Goal: Transaction & Acquisition: Obtain resource

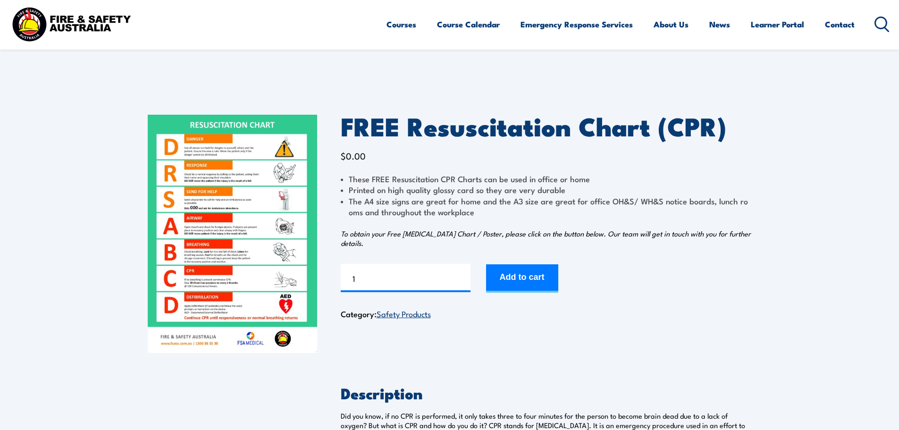
drag, startPoint x: 0, startPoint y: 0, endPoint x: 197, endPoint y: 225, distance: 298.9
click at [197, 225] on img at bounding box center [232, 234] width 169 height 238
click at [255, 222] on img at bounding box center [232, 234] width 169 height 238
click at [297, 216] on img at bounding box center [232, 234] width 169 height 238
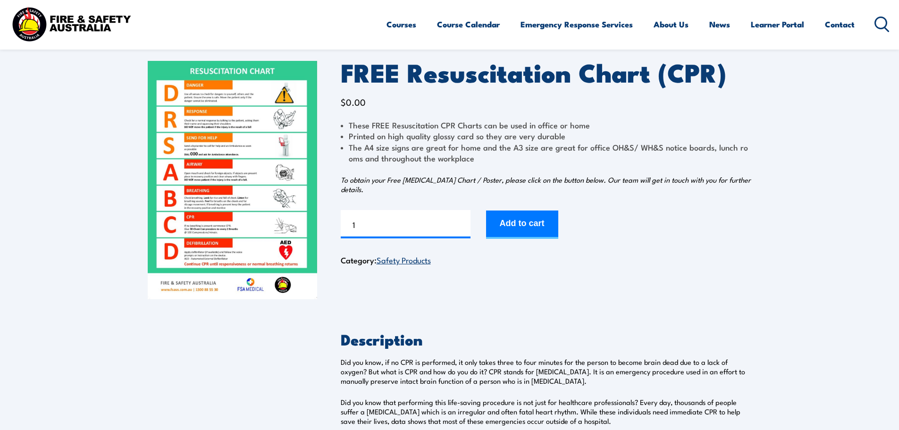
scroll to position [94, 0]
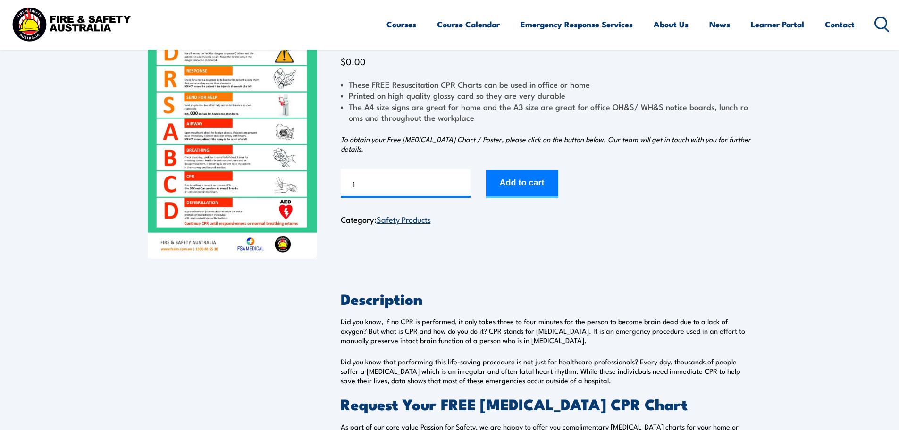
click at [301, 166] on img at bounding box center [232, 139] width 169 height 238
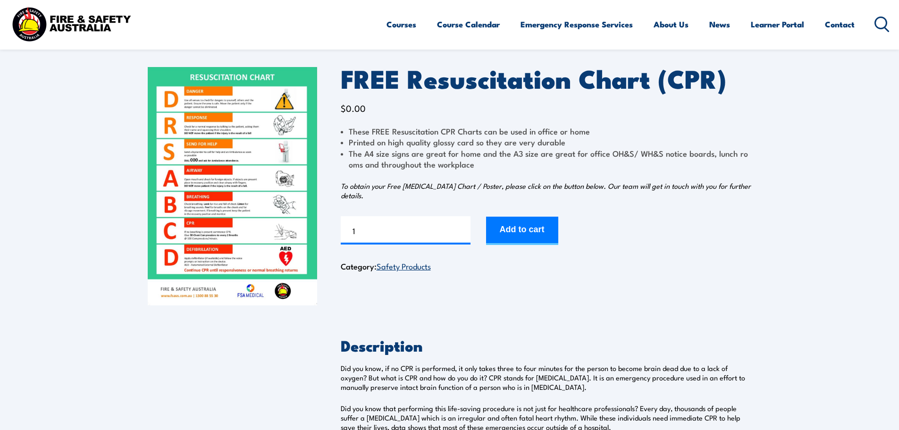
scroll to position [47, 0]
click at [544, 228] on button "Add to cart" at bounding box center [522, 231] width 72 height 28
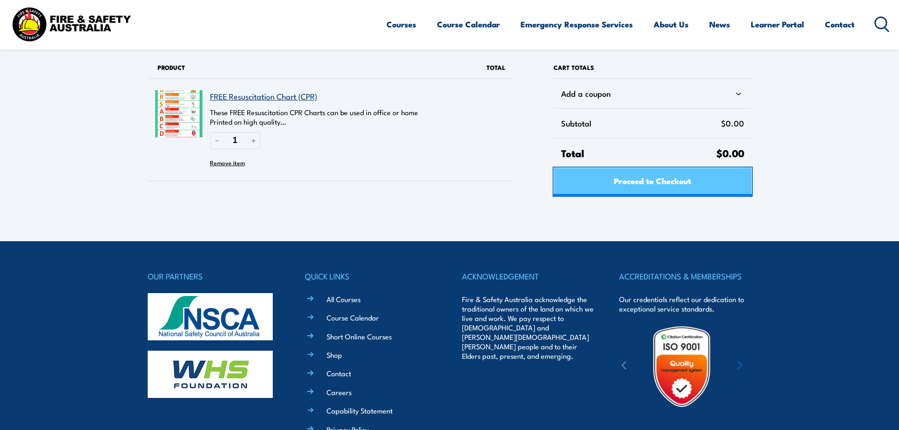
click at [717, 186] on link "Proceed to Checkout" at bounding box center [652, 181] width 198 height 28
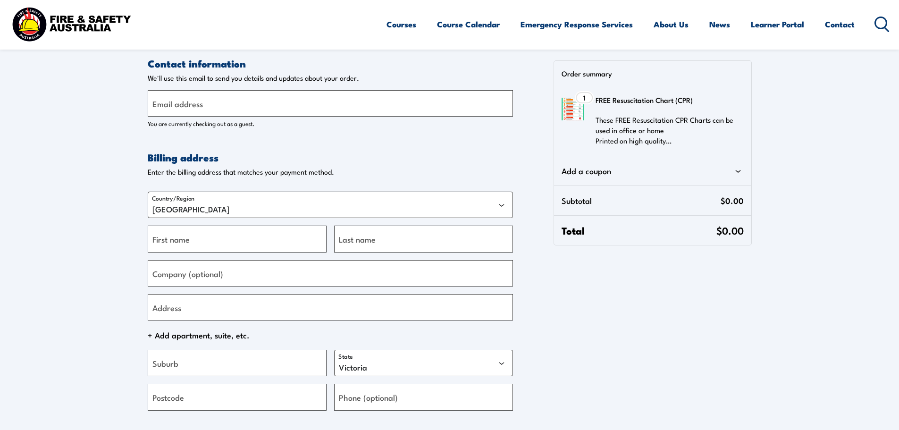
select select "VIC"
click at [280, 110] on input "Email address" at bounding box center [330, 103] width 365 height 26
type input "[EMAIL_ADDRESS][DOMAIN_NAME]"
type input "Cool"
type input "Clean"
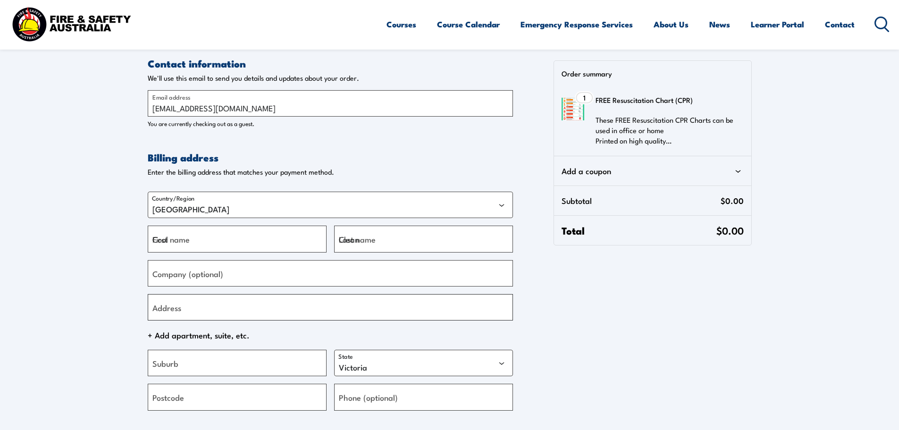
type input "21/21-[GEOGRAPHIC_DATA]"
type input "Hallam"
type input "3803"
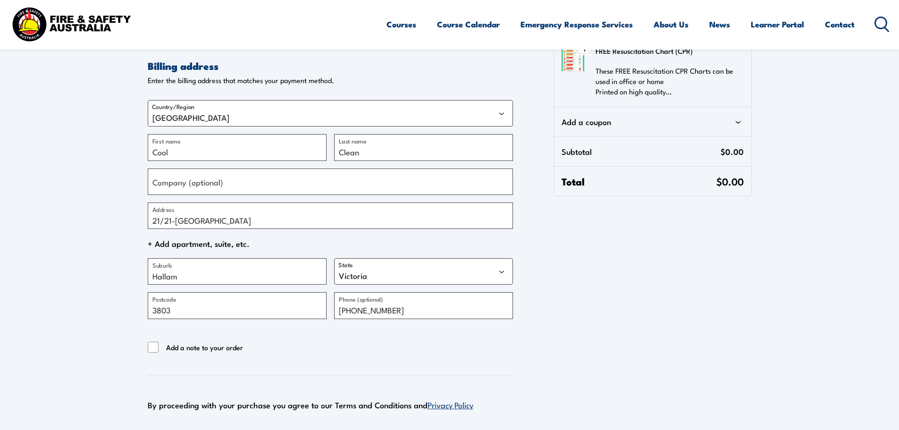
scroll to position [94, 0]
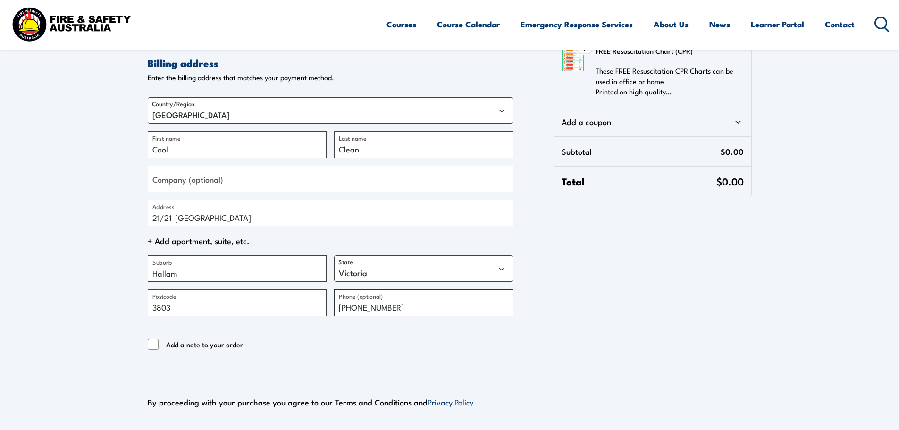
drag, startPoint x: 382, startPoint y: 305, endPoint x: 415, endPoint y: 311, distance: 33.6
click at [415, 311] on input "+61387659500" at bounding box center [423, 302] width 179 height 26
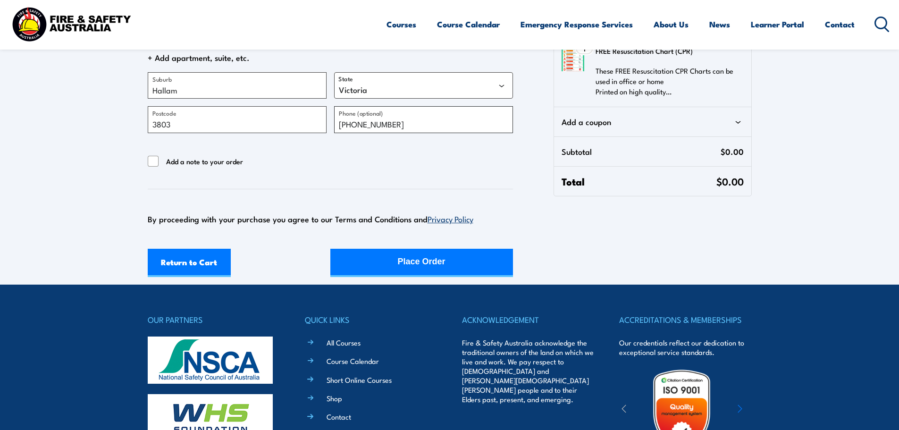
scroll to position [283, 0]
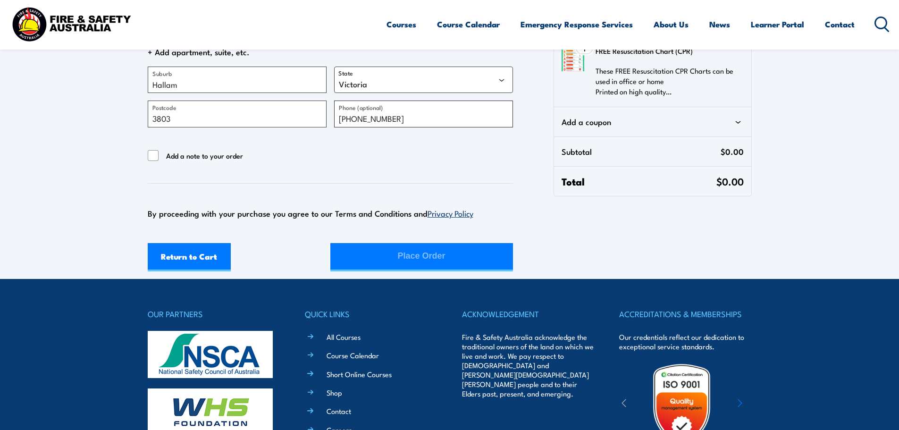
type input "[PHONE_NUMBER]"
click at [433, 260] on div "Return to Cart Place Order" at bounding box center [330, 257] width 365 height 28
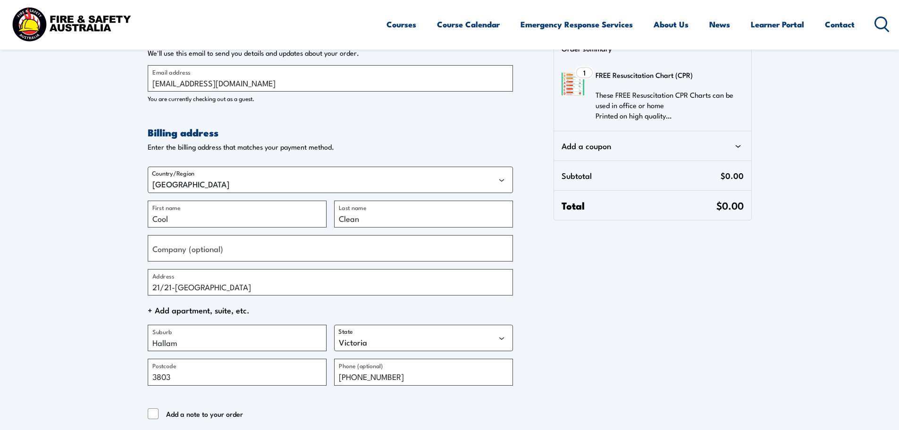
scroll to position [142, 0]
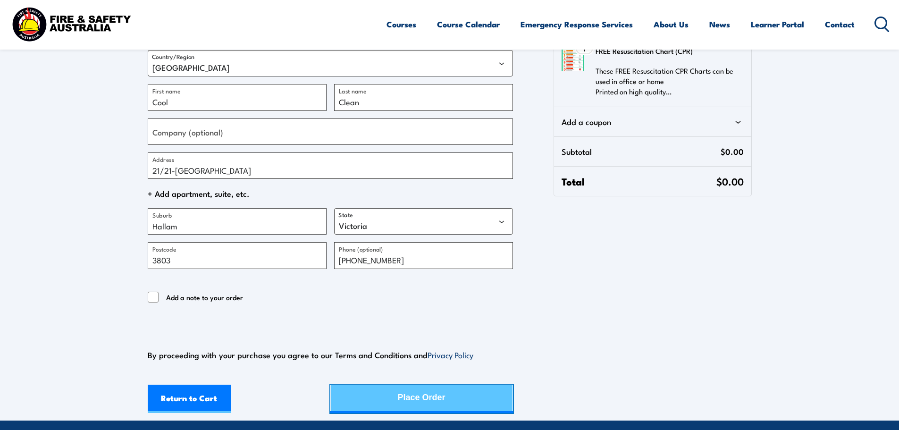
click at [457, 397] on button "Place Order" at bounding box center [421, 399] width 183 height 28
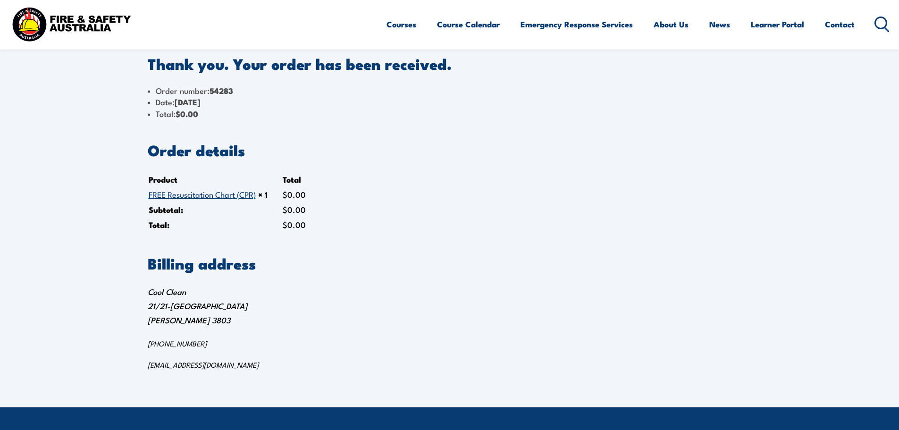
click at [217, 193] on link "FREE Resuscitation Chart (CPR)" at bounding box center [202, 193] width 107 height 11
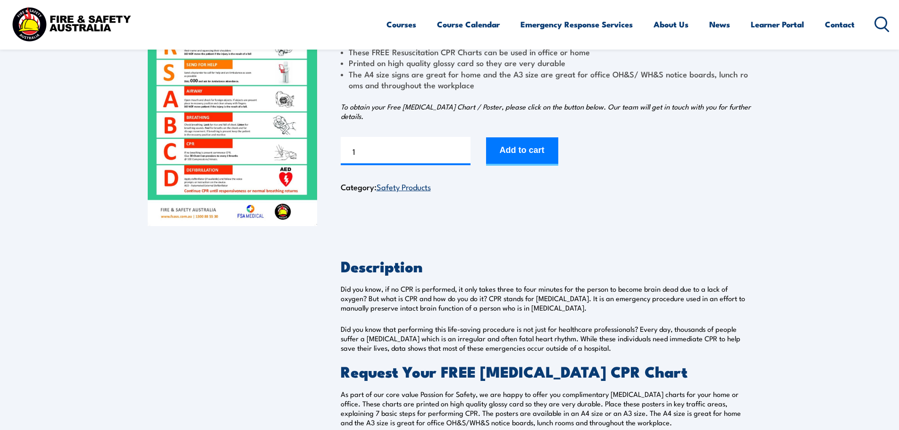
scroll to position [142, 0]
